Goal: Find specific page/section: Find specific page/section

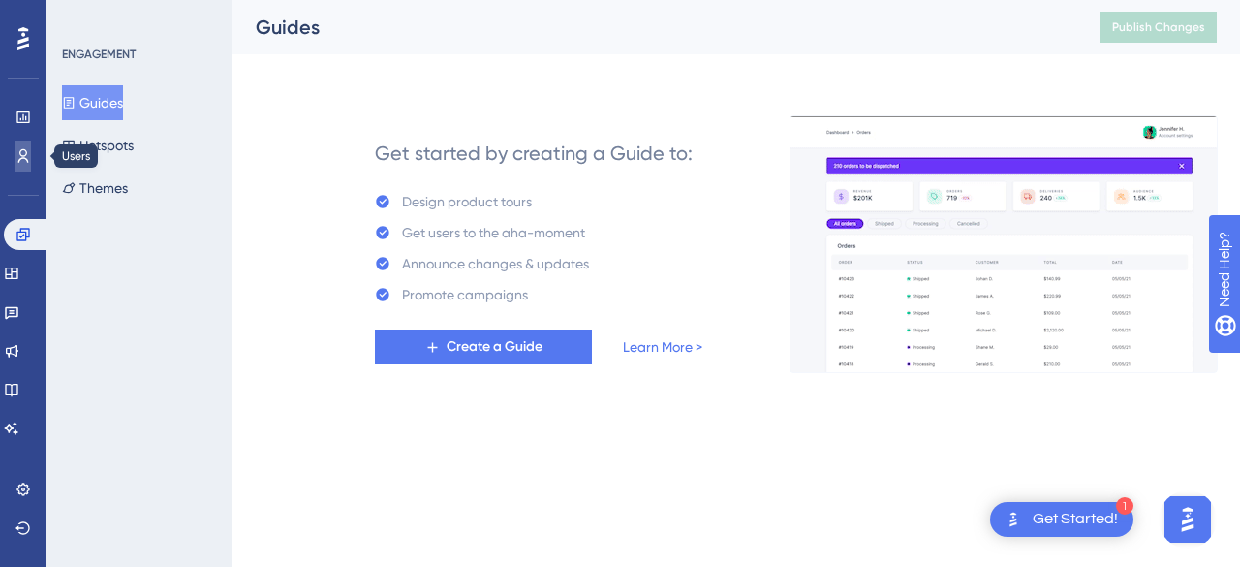
click at [16, 157] on link at bounding box center [24, 156] width 16 height 31
